Goal: Task Accomplishment & Management: Complete application form

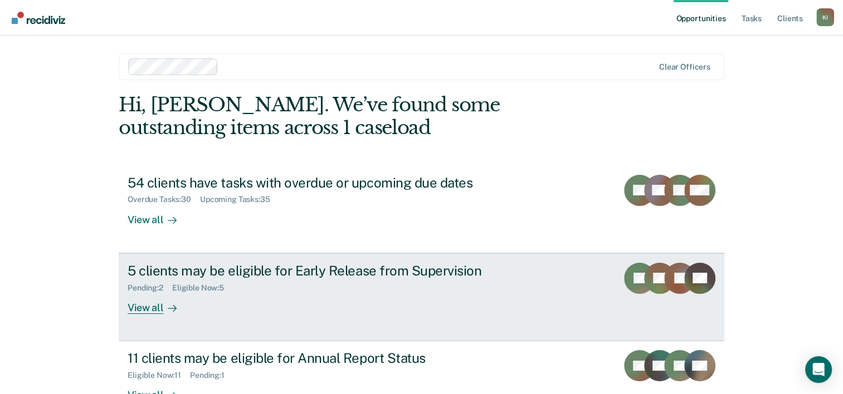
click at [194, 270] on div "5 clients may be eligible for Early Release from Supervision" at bounding box center [323, 271] width 391 height 16
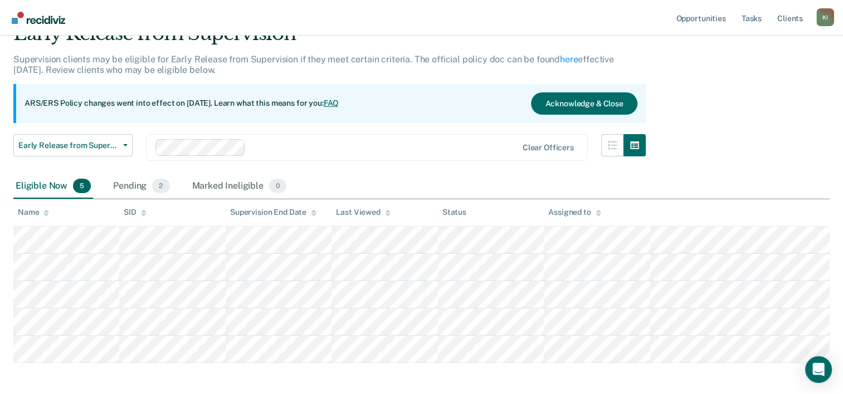
scroll to position [62, 0]
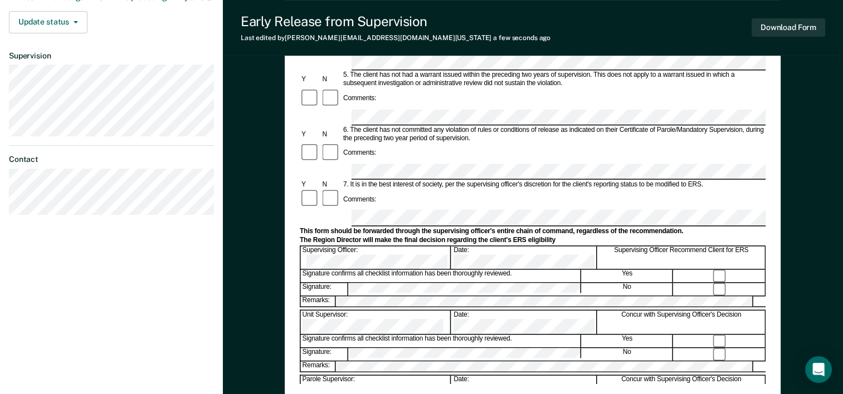
scroll to position [341, 0]
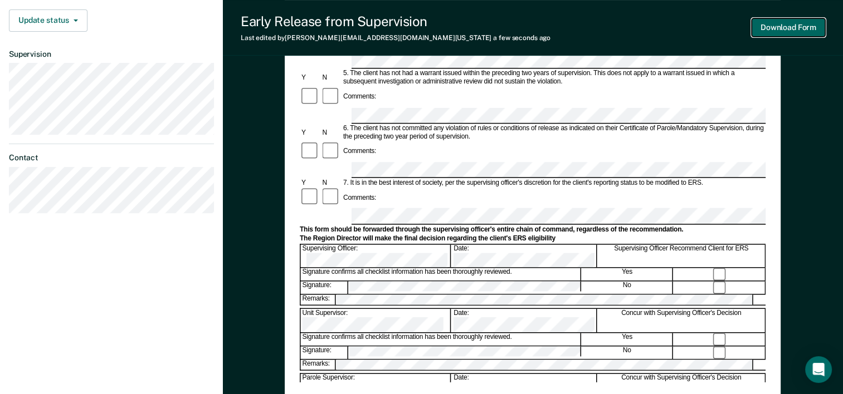
click at [635, 31] on button "Download Form" at bounding box center [788, 27] width 74 height 18
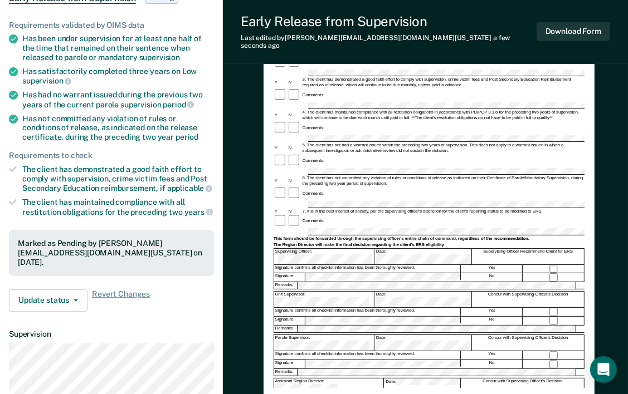
scroll to position [124, 0]
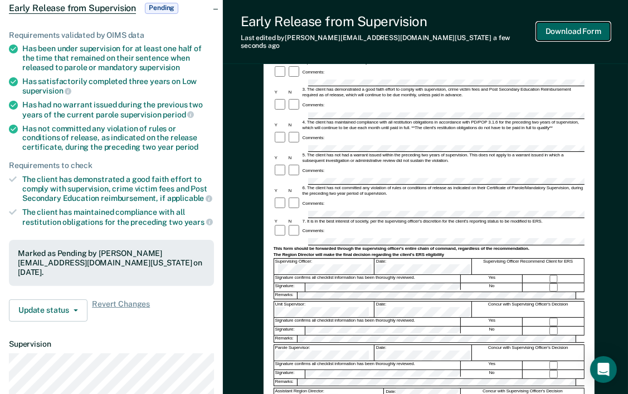
click at [570, 28] on button "Download Form" at bounding box center [573, 31] width 74 height 18
click at [564, 28] on button "Download Form" at bounding box center [573, 31] width 74 height 18
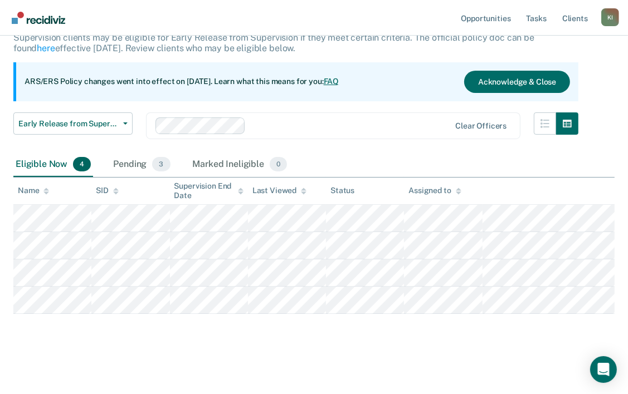
scroll to position [62, 0]
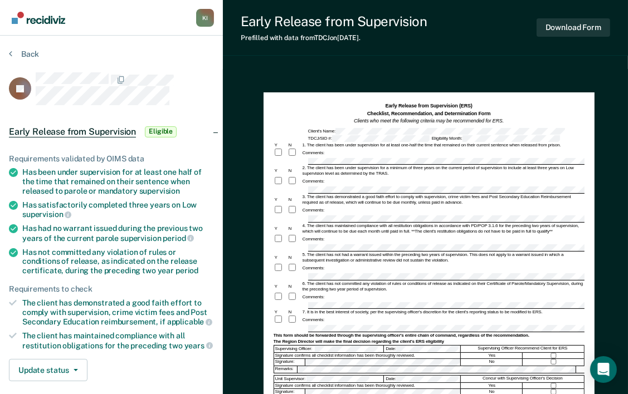
click at [160, 36] on section "Back CJ Early Release from Supervision Eligible Requirements validated by OIMS …" at bounding box center [111, 298] width 223 height 525
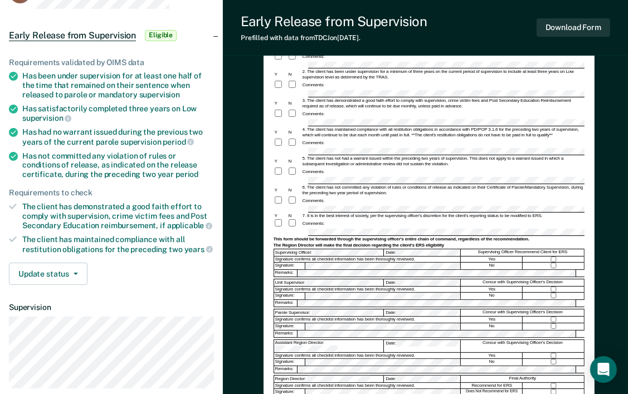
scroll to position [94, 0]
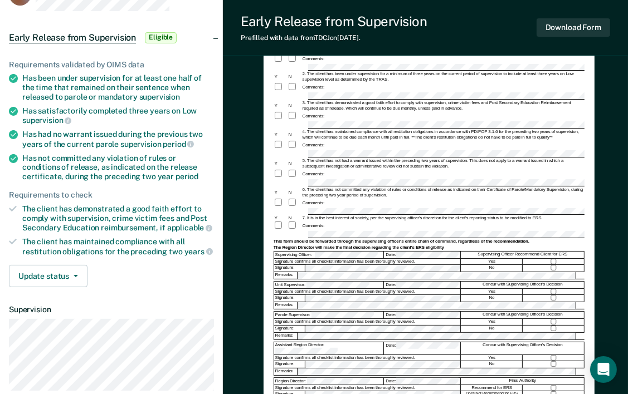
scroll to position [62, 0]
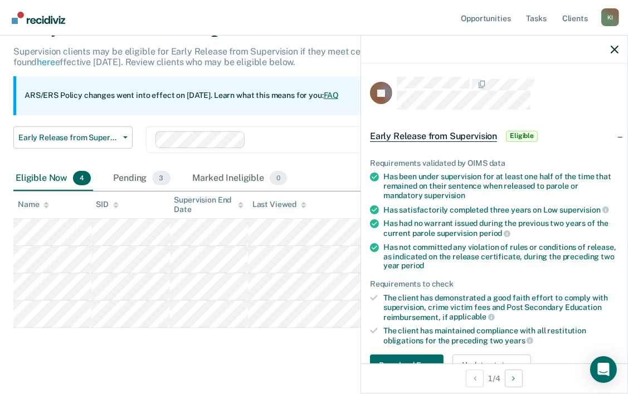
click at [520, 131] on span "Eligible" at bounding box center [522, 136] width 32 height 11
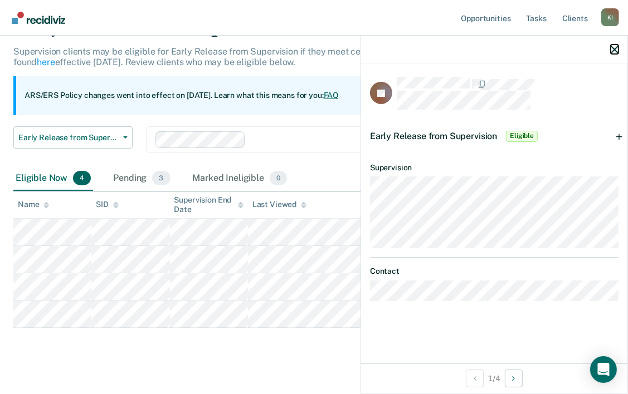
click at [613, 49] on icon "button" at bounding box center [614, 50] width 8 height 8
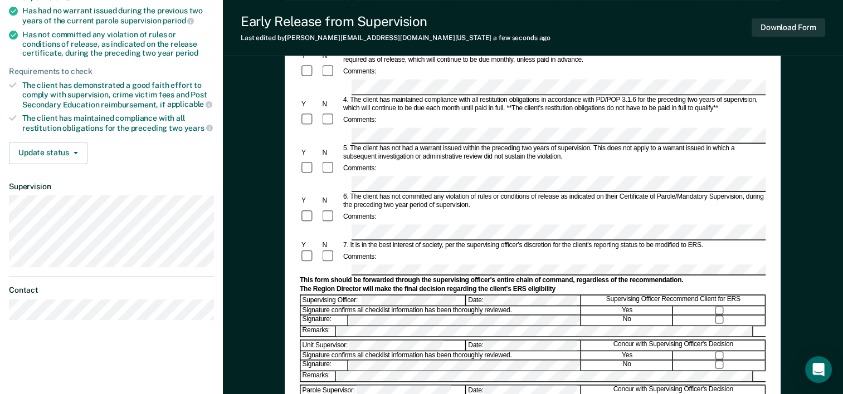
drag, startPoint x: 363, startPoint y: 196, endPoint x: 582, endPoint y: 209, distance: 219.3
click at [582, 242] on div "7. It is in the best interest of society, per the supervising officer's discret…" at bounding box center [553, 246] width 424 height 8
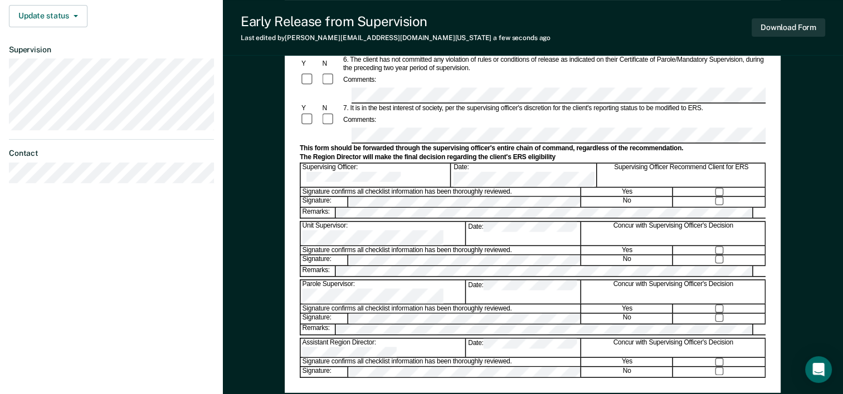
scroll to position [357, 0]
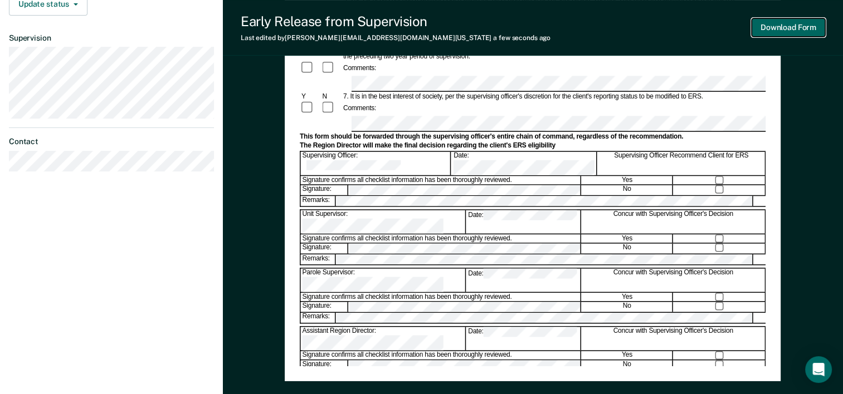
click at [635, 25] on button "Download Form" at bounding box center [788, 27] width 74 height 18
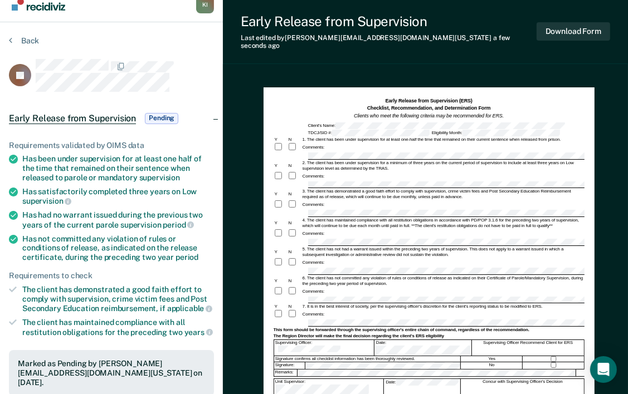
scroll to position [0, 0]
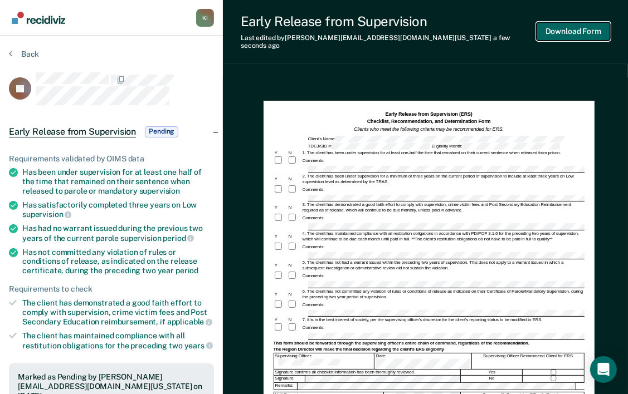
click at [576, 25] on button "Download Form" at bounding box center [573, 31] width 74 height 18
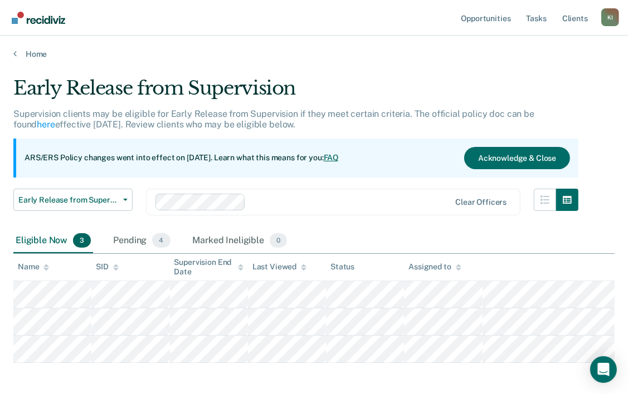
scroll to position [48, 0]
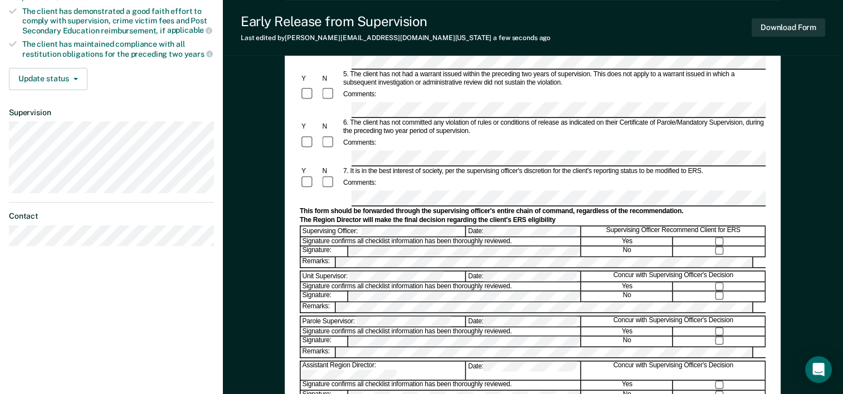
scroll to position [285, 0]
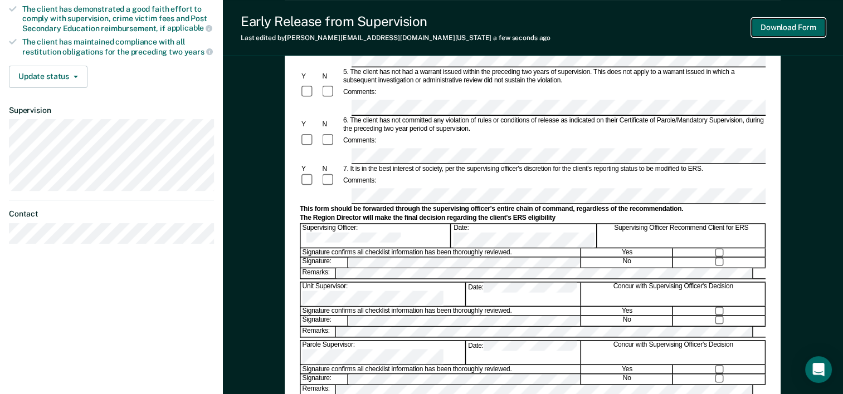
click at [635, 25] on button "Download Form" at bounding box center [788, 27] width 74 height 18
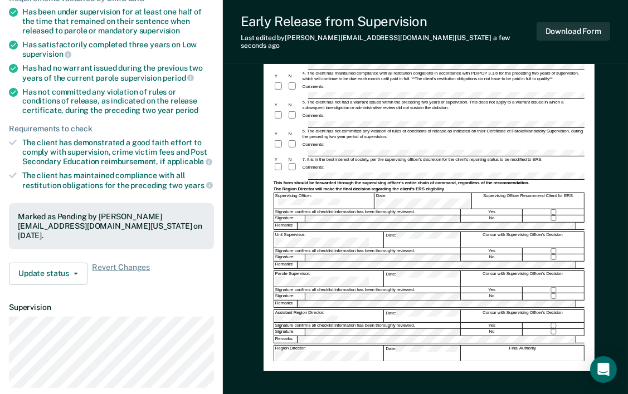
scroll to position [166, 0]
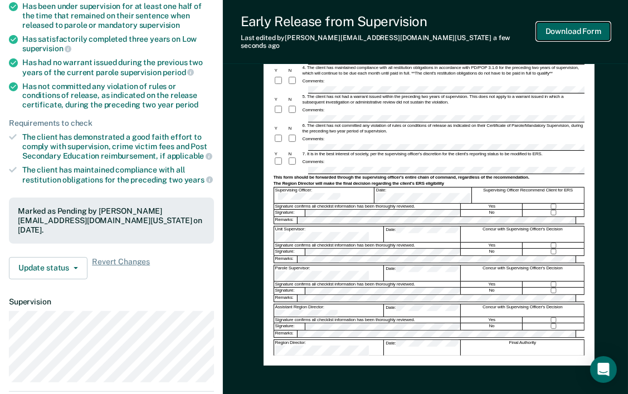
click at [576, 26] on button "Download Form" at bounding box center [573, 31] width 74 height 18
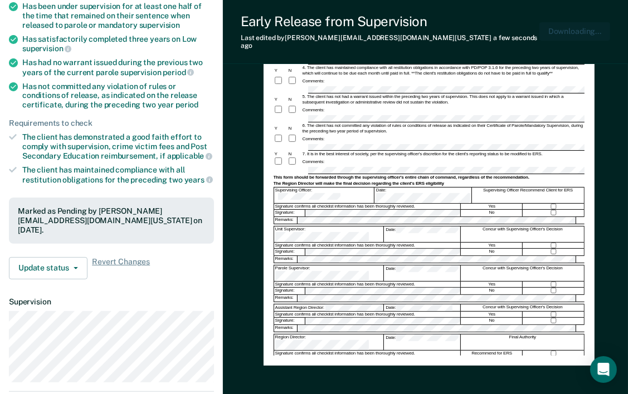
scroll to position [0, 0]
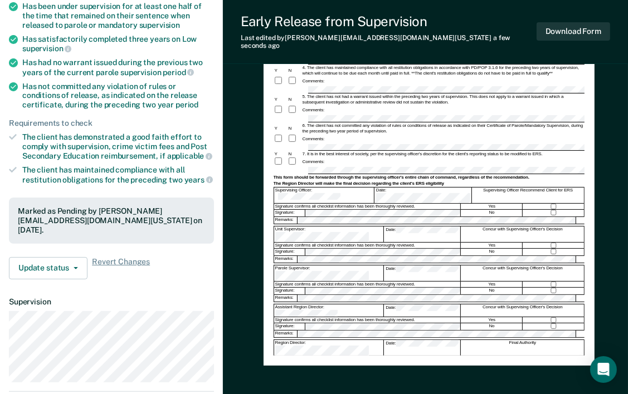
scroll to position [20, 0]
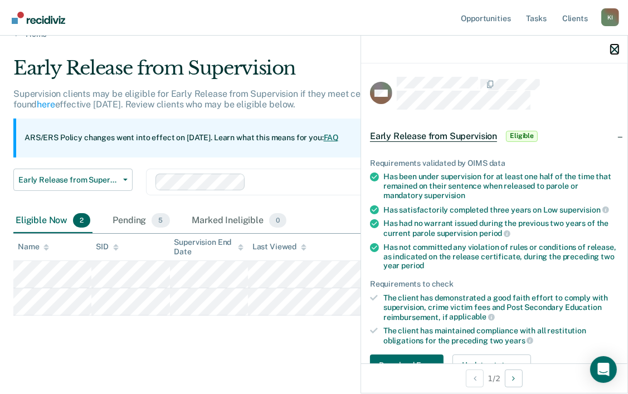
click at [614, 48] on icon "button" at bounding box center [614, 50] width 8 height 8
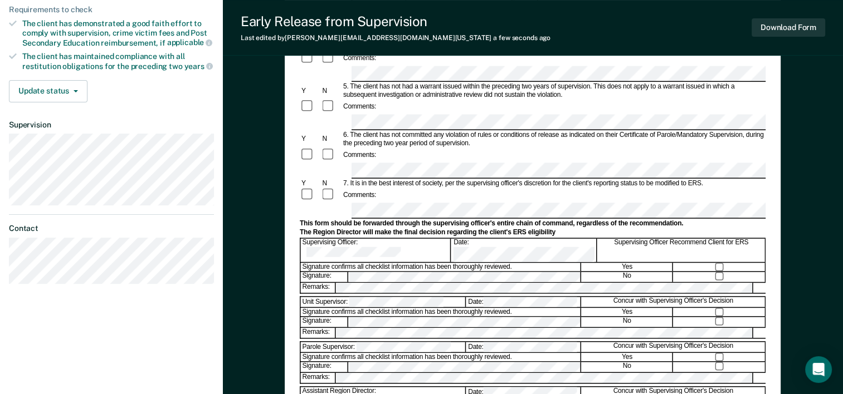
click at [635, 263] on div at bounding box center [719, 267] width 91 height 8
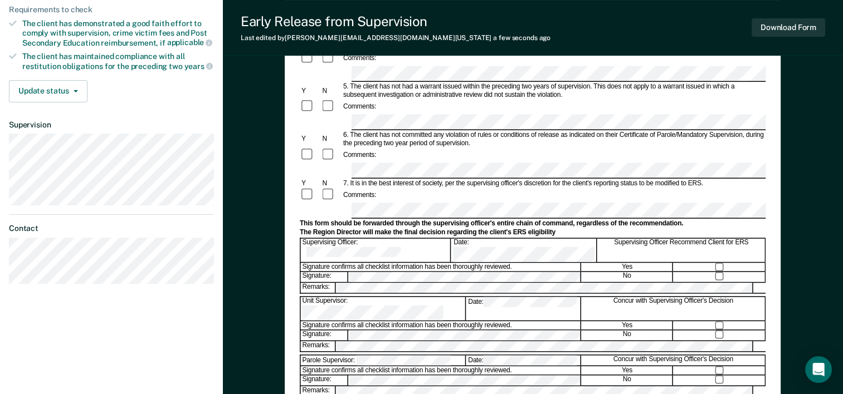
scroll to position [430, 0]
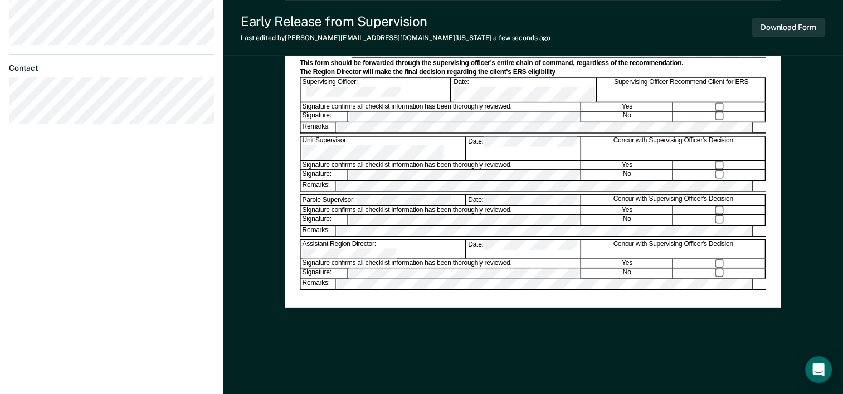
click at [341, 314] on div "Early Release from Supervision (ERS) Checklist, Recommendation, and Determinati…" at bounding box center [533, 16] width 496 height 721
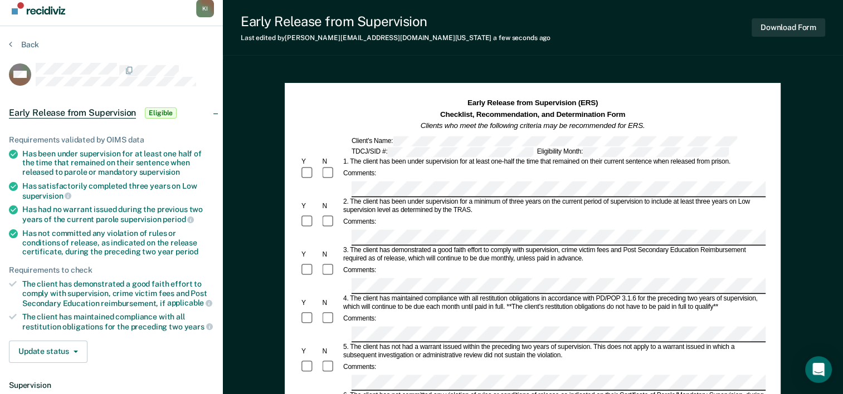
scroll to position [8, 0]
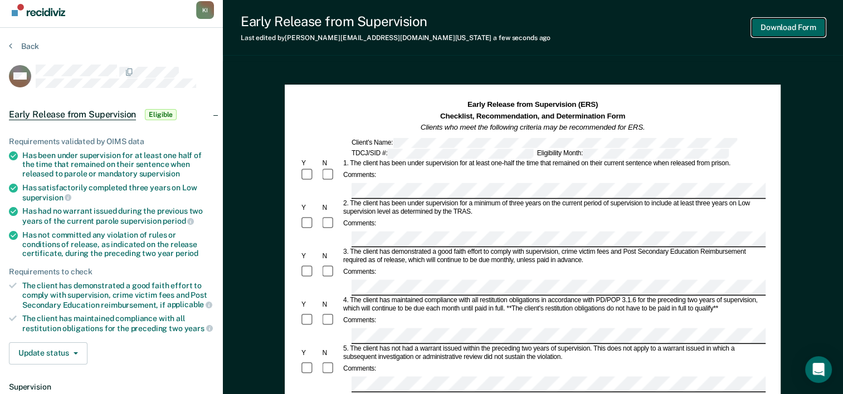
click at [635, 27] on button "Download Form" at bounding box center [788, 27] width 74 height 18
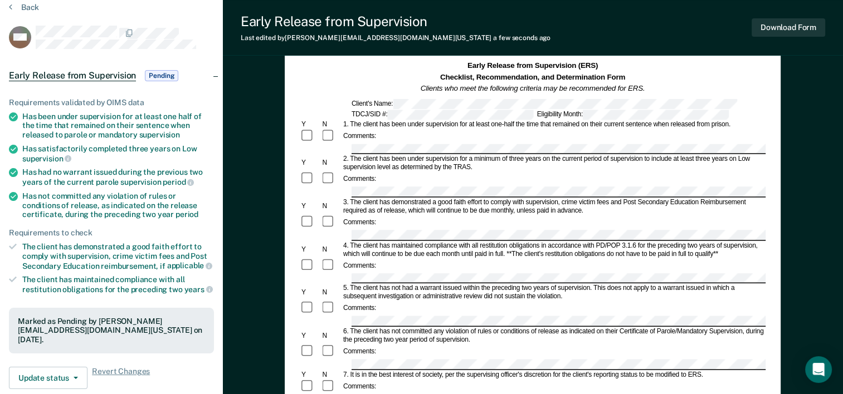
scroll to position [0, 0]
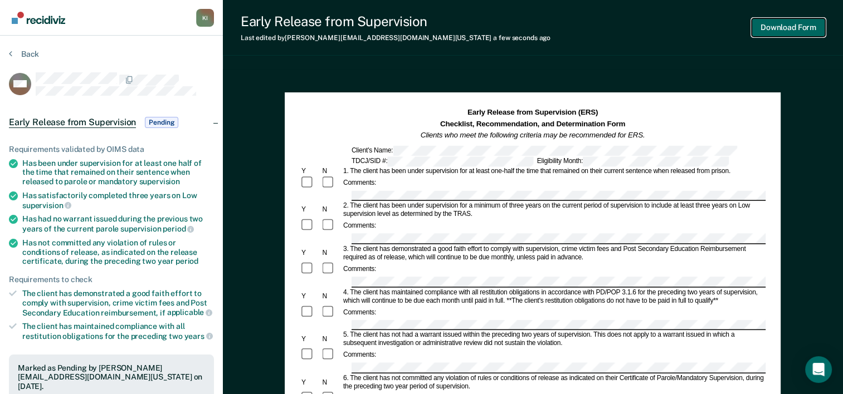
click at [635, 27] on button "Download Form" at bounding box center [788, 27] width 74 height 18
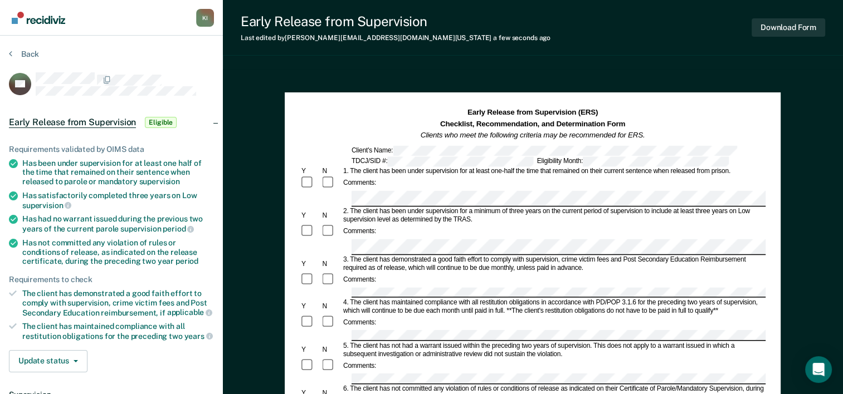
click at [373, 299] on div "4. The client has maintained compliance with all restitution obligations in acc…" at bounding box center [553, 307] width 424 height 17
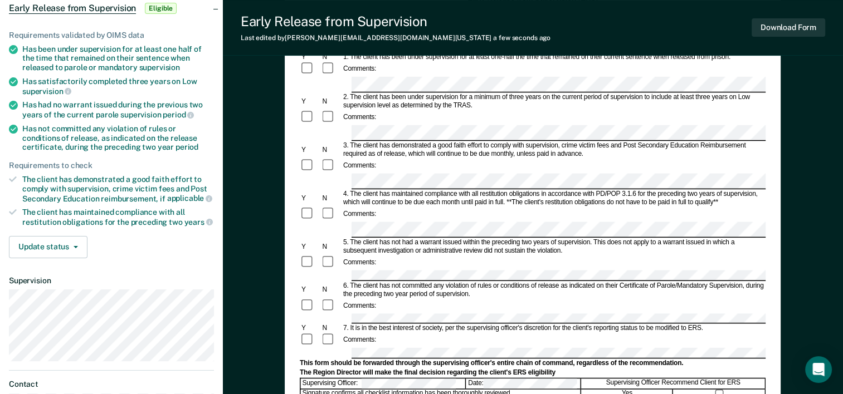
scroll to position [120, 0]
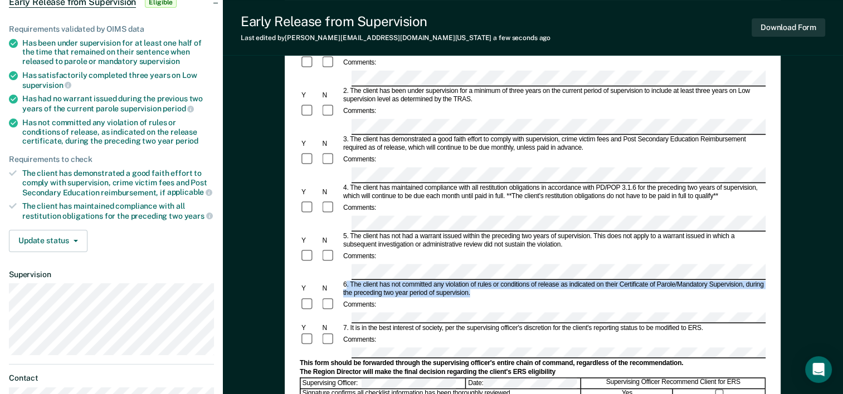
drag, startPoint x: 468, startPoint y: 265, endPoint x: 347, endPoint y: 260, distance: 121.5
click at [347, 281] on div "6. The client has not committed any violation of rules or conditions of release…" at bounding box center [553, 289] width 424 height 17
drag, startPoint x: 347, startPoint y: 260, endPoint x: 410, endPoint y: 254, distance: 63.2
copy div "The client has not committed any violation of rules or conditions of release as…"
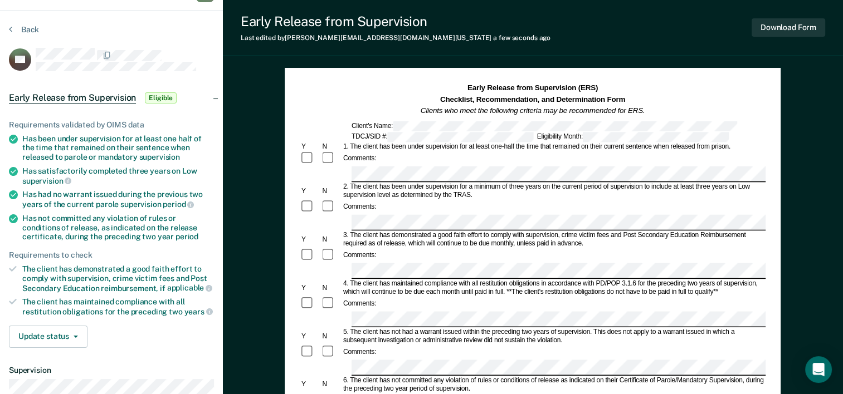
scroll to position [0, 0]
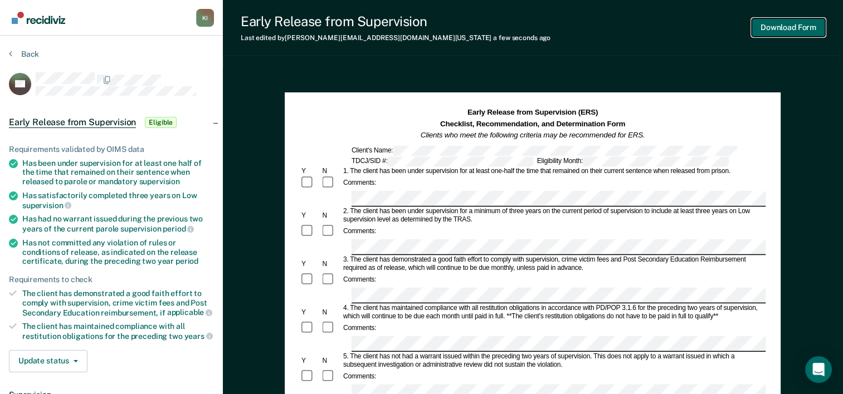
click at [635, 29] on button "Download Form" at bounding box center [788, 27] width 74 height 18
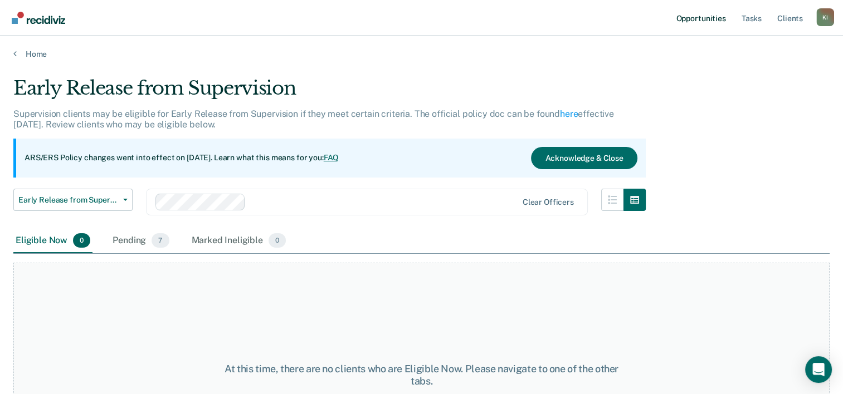
click at [635, 16] on link "Opportunities" at bounding box center [700, 18] width 54 height 36
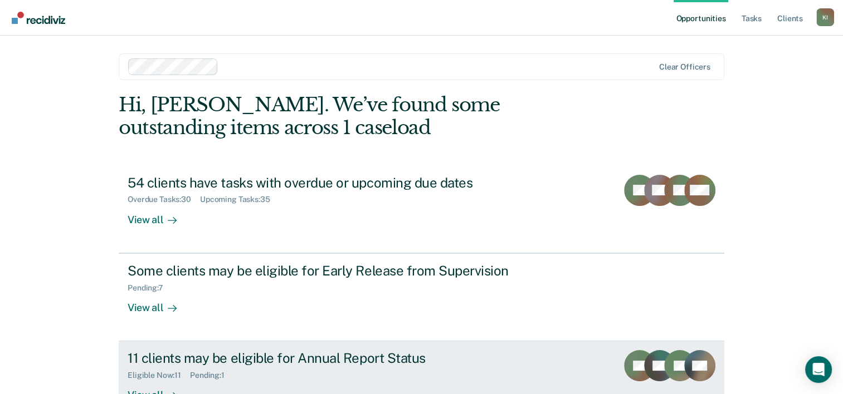
click at [295, 367] on div "Eligible Now : 11 Pending : 1" at bounding box center [323, 373] width 391 height 14
